Goal: Find specific page/section: Find specific page/section

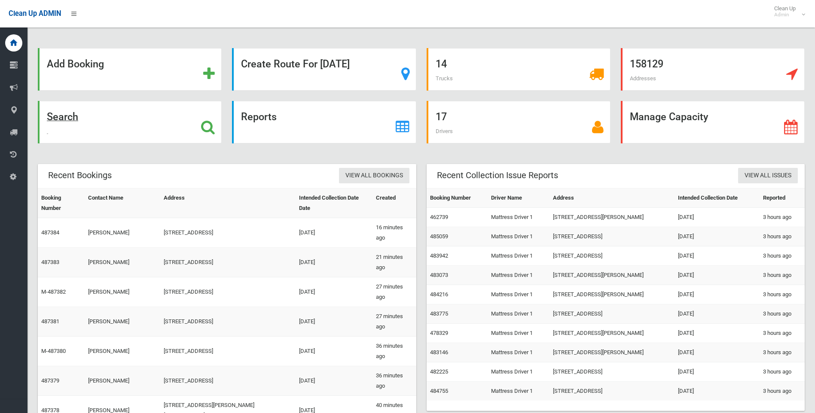
click at [64, 116] on strong "Search" at bounding box center [62, 117] width 31 height 12
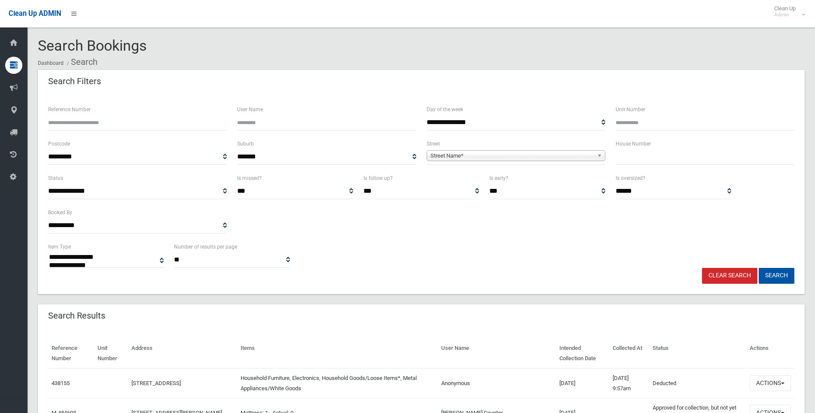
select select
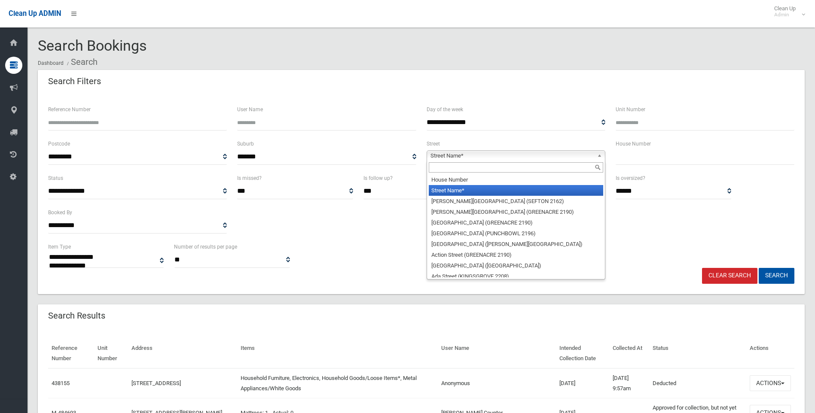
click at [493, 156] on span "Street Name*" at bounding box center [511, 156] width 163 height 10
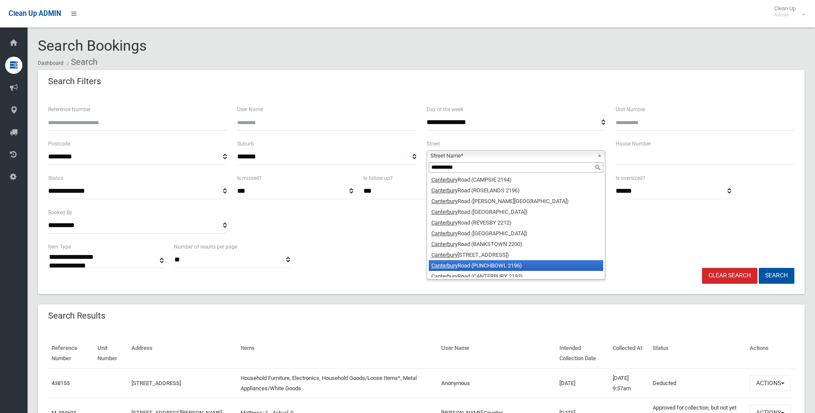
type input "**********"
click at [498, 265] on li "Canterbury Road (PUNCHBOWL 2196)" at bounding box center [516, 265] width 174 height 11
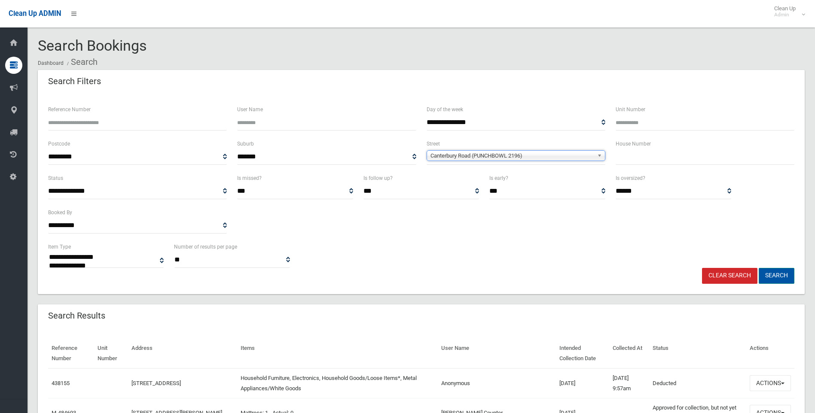
click at [778, 274] on button "Search" at bounding box center [777, 276] width 36 height 16
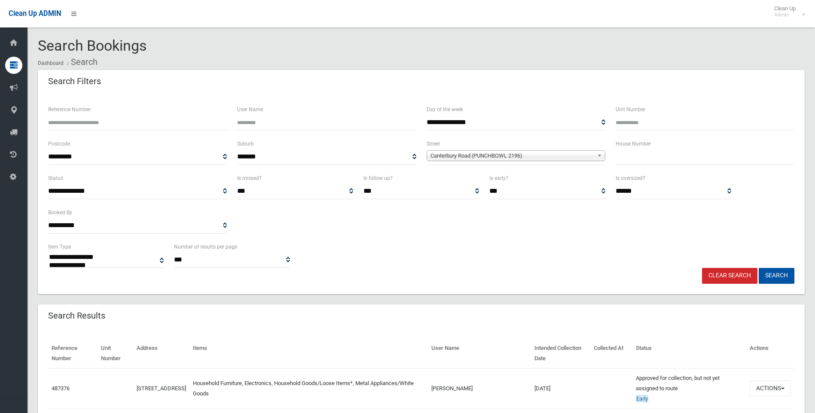
select select
click at [727, 275] on link "Clear Search" at bounding box center [729, 276] width 55 height 16
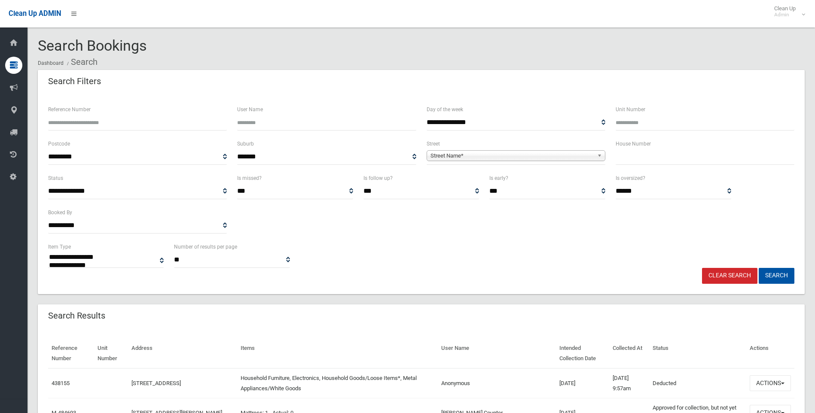
select select
click at [727, 275] on link "Clear Search" at bounding box center [729, 276] width 55 height 16
select select
